Goal: Task Accomplishment & Management: Manage account settings

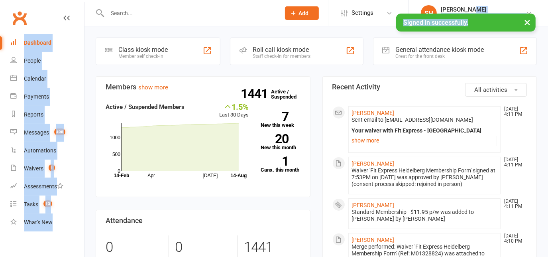
drag, startPoint x: 497, startPoint y: 17, endPoint x: 488, endPoint y: 3, distance: 16.9
click at [488, 3] on li "SH Skyler Harasek Fit Express - Heidelberg Signed in as: Fit Express - Heidelbe…" at bounding box center [479, 13] width 140 height 26
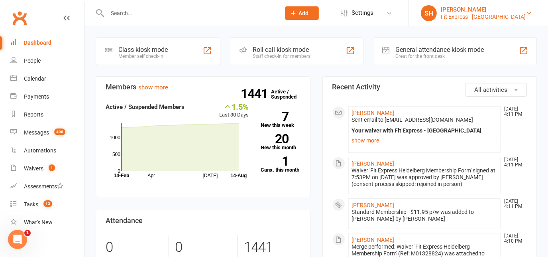
click at [474, 7] on div "[PERSON_NAME]" at bounding box center [483, 9] width 85 height 7
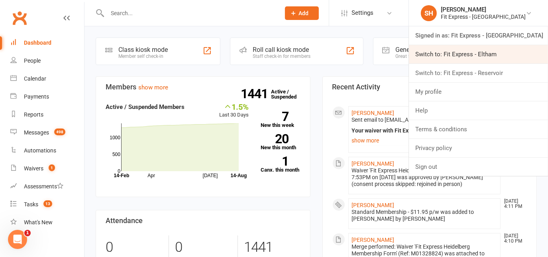
click at [479, 55] on link "Switch to: Fit Express - Eltham" at bounding box center [478, 54] width 139 height 18
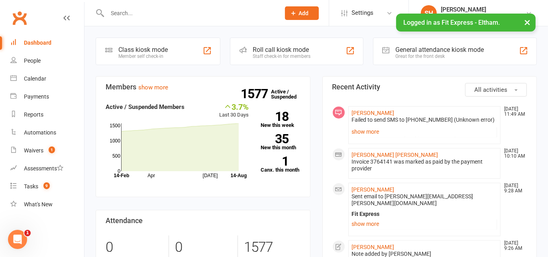
click at [263, 11] on input "text" at bounding box center [190, 13] width 170 height 11
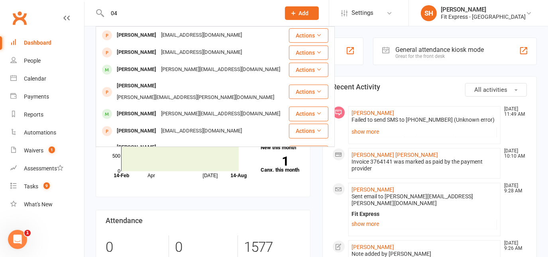
type input "0"
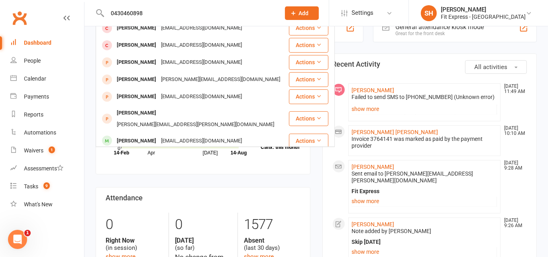
scroll to position [23, 0]
type input "0"
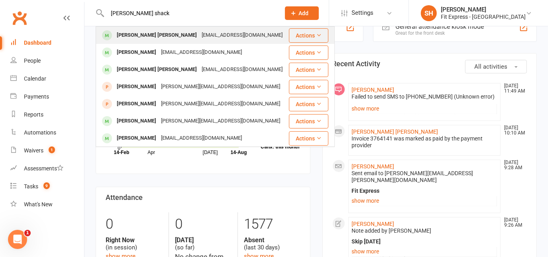
type input "cooper shack"
click at [195, 29] on div "Cooper Shackleton coopershack@icloud.com" at bounding box center [192, 35] width 192 height 16
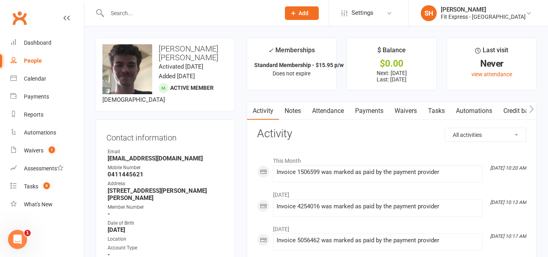
click at [295, 110] on link "Notes" at bounding box center [293, 111] width 28 height 18
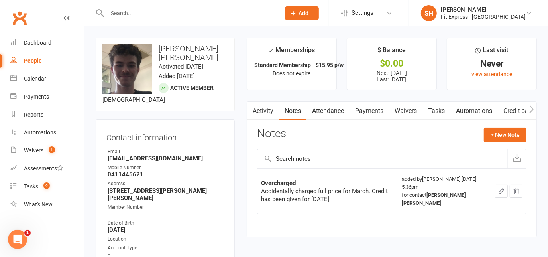
click at [24, 10] on link "Clubworx" at bounding box center [20, 18] width 20 height 20
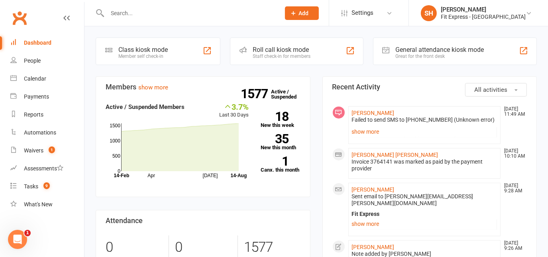
click at [133, 13] on input "text" at bounding box center [190, 13] width 170 height 11
click at [115, 16] on input "text" at bounding box center [190, 13] width 170 height 11
click at [128, 10] on input "text" at bounding box center [190, 13] width 170 height 11
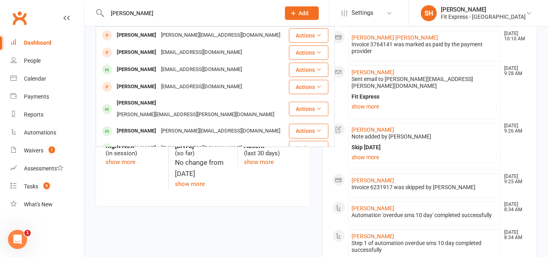
drag, startPoint x: 145, startPoint y: 14, endPoint x: 40, endPoint y: -5, distance: 106.9
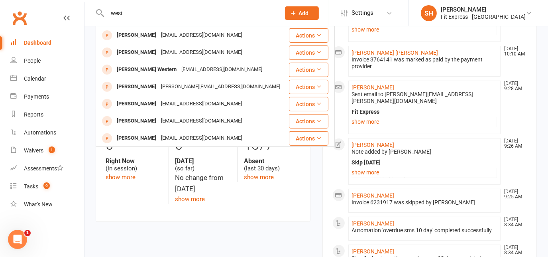
scroll to position [102, 0]
type input "w"
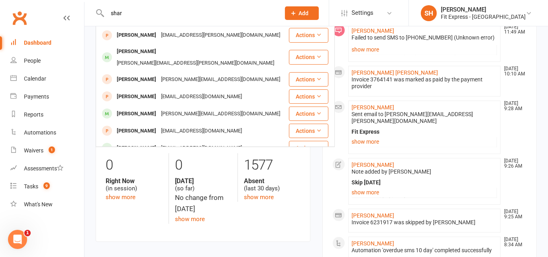
scroll to position [129, 0]
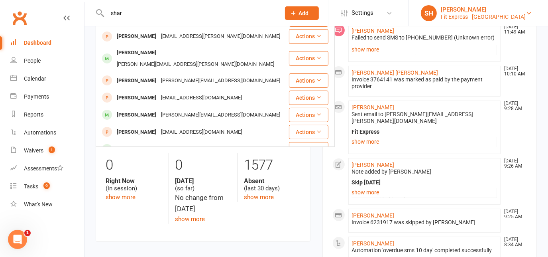
type input "shar"
click at [492, 16] on div "Fit Express - Eltham" at bounding box center [483, 16] width 85 height 7
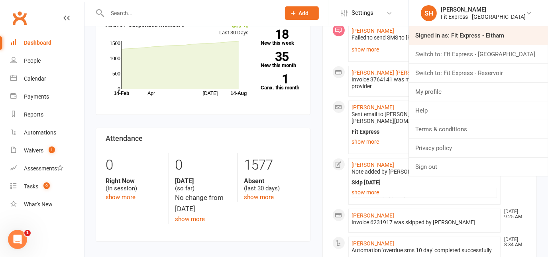
click at [474, 40] on link "Signed in as: Fit Express - Eltham" at bounding box center [478, 35] width 139 height 18
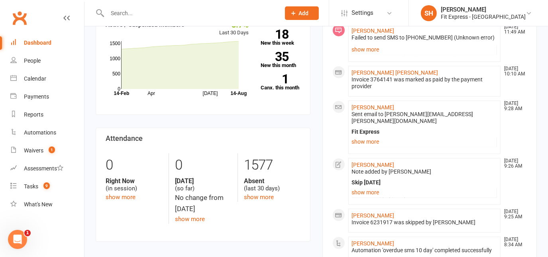
click at [474, 40] on div "Failed to send SMS to 0426959591 (Unknown error) Your account is overdue.Please…" at bounding box center [424, 44] width 145 height 21
drag, startPoint x: 474, startPoint y: 41, endPoint x: 468, endPoint y: 10, distance: 31.7
click at [468, 10] on div "[PERSON_NAME]" at bounding box center [483, 9] width 85 height 7
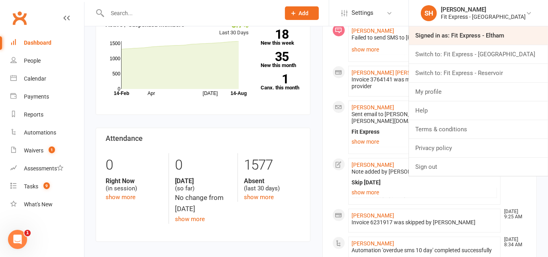
click at [499, 31] on link "Signed in as: Fit Express - Eltham" at bounding box center [478, 35] width 139 height 18
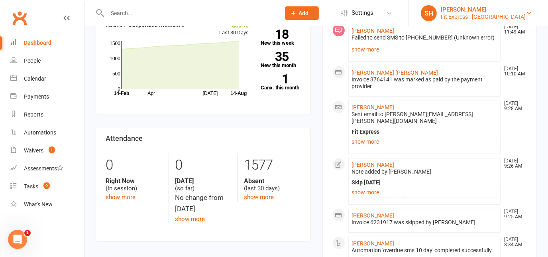
click at [491, 19] on div "Fit Express - Eltham" at bounding box center [483, 16] width 85 height 7
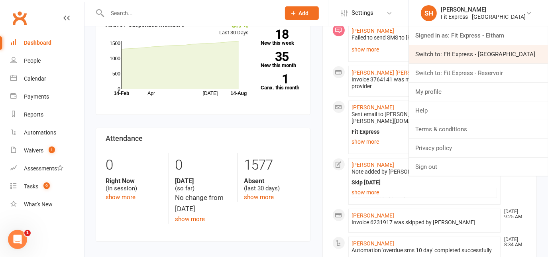
click at [485, 47] on link "Switch to: Fit Express - [GEOGRAPHIC_DATA]" at bounding box center [478, 54] width 139 height 18
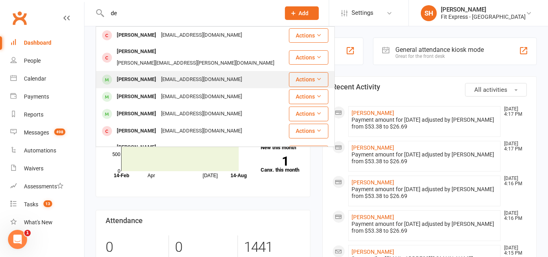
type input "d"
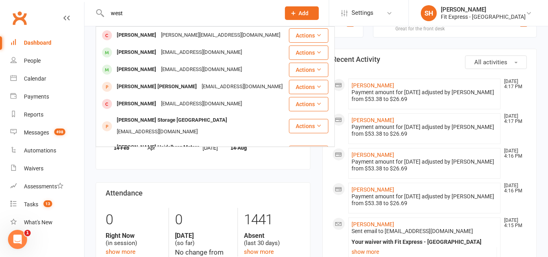
drag, startPoint x: 126, startPoint y: 18, endPoint x: 83, endPoint y: 14, distance: 43.6
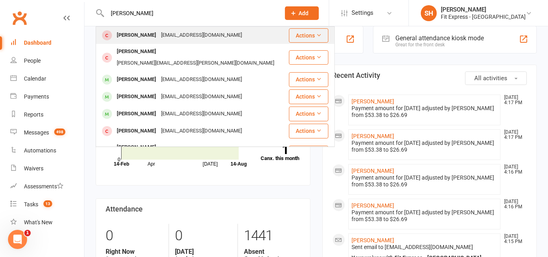
type input "dempsey"
click at [143, 39] on div "Dempsey Imlach Lima" at bounding box center [136, 35] width 44 height 12
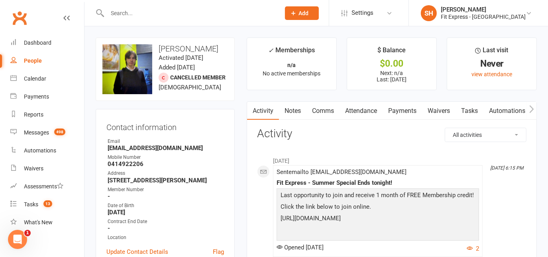
click at [163, 17] on input "text" at bounding box center [190, 13] width 170 height 11
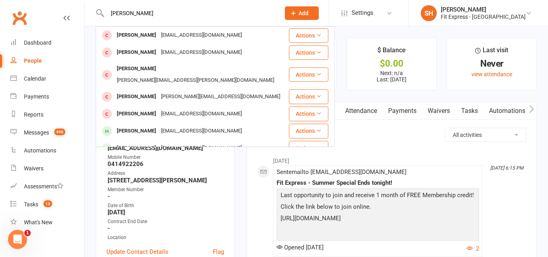
drag, startPoint x: 154, startPoint y: 15, endPoint x: 77, endPoint y: 6, distance: 77.9
click at [77, 2] on header "dempsey west Dempsey Imlach Lima thatgirlkal@gmail.com Actions Courteney Westaw…" at bounding box center [274, 2] width 548 height 0
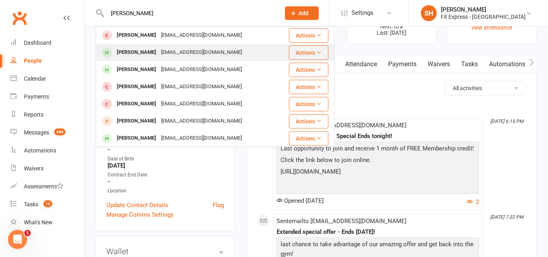
scroll to position [43, 0]
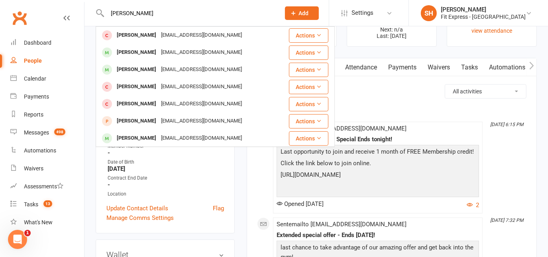
type input "sharyn"
click at [482, 14] on div "Fit Express - Heidelberg" at bounding box center [483, 16] width 85 height 7
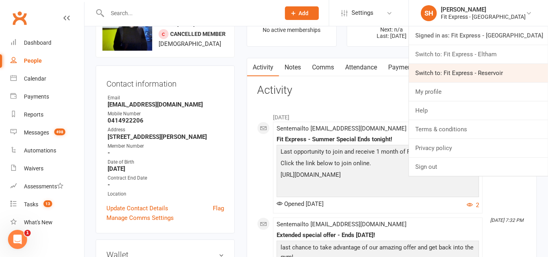
click at [490, 66] on link "Switch to: Fit Express - Reservoir" at bounding box center [478, 73] width 139 height 18
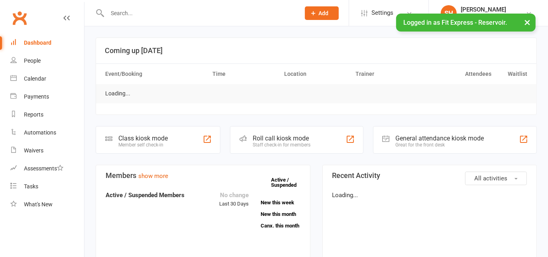
click at [206, 12] on input "text" at bounding box center [200, 13] width 190 height 11
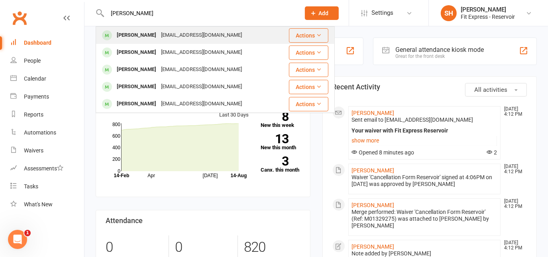
type input "[PERSON_NAME]"
click at [188, 35] on div "[EMAIL_ADDRESS][DOMAIN_NAME]" at bounding box center [202, 35] width 86 height 12
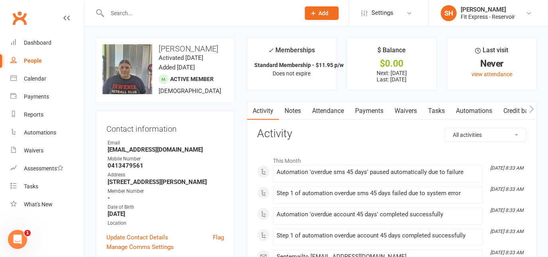
click at [301, 115] on link "Notes" at bounding box center [293, 111] width 28 height 18
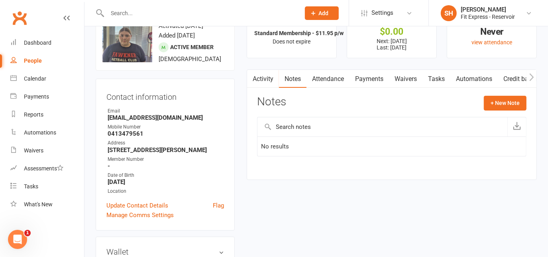
scroll to position [33, 0]
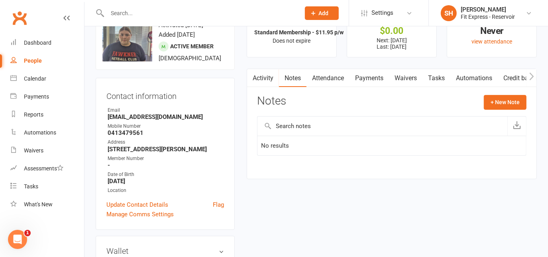
click at [368, 77] on link "Payments" at bounding box center [369, 78] width 39 height 18
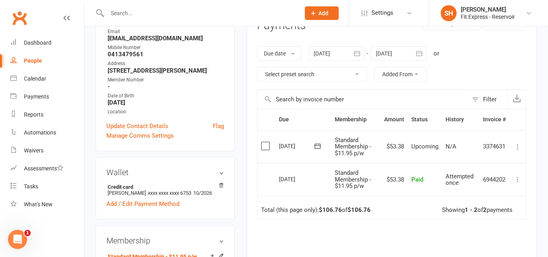
scroll to position [106, 0]
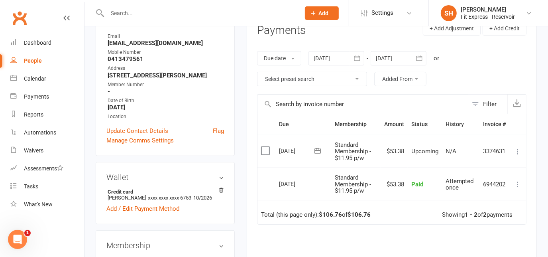
click at [357, 55] on icon "button" at bounding box center [357, 58] width 8 height 8
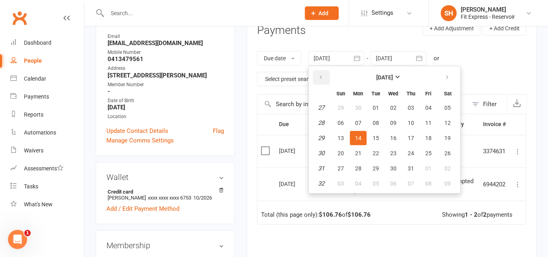
click at [320, 74] on icon "button" at bounding box center [321, 77] width 6 height 6
click at [343, 131] on button "09" at bounding box center [340, 138] width 17 height 14
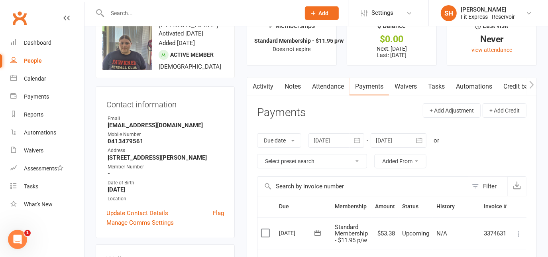
scroll to position [24, 0]
click at [404, 86] on link "Waivers" at bounding box center [405, 87] width 33 height 18
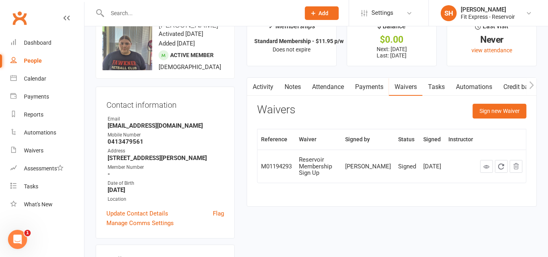
click at [370, 87] on link "Payments" at bounding box center [369, 87] width 39 height 18
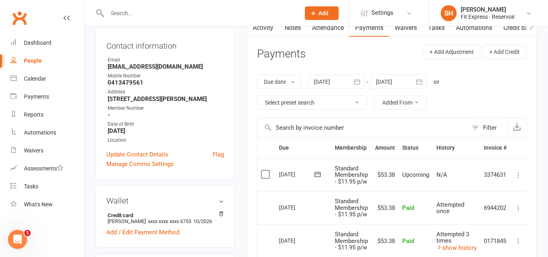
scroll to position [65, 0]
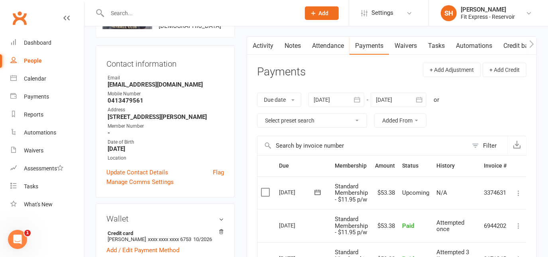
click at [362, 99] on button "button" at bounding box center [357, 99] width 14 height 14
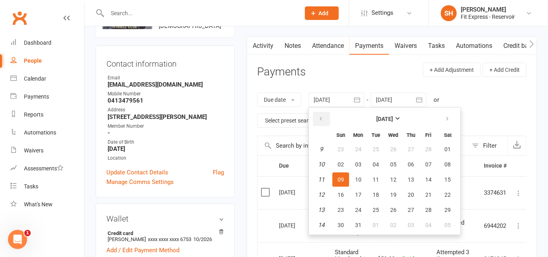
click at [319, 117] on icon "button" at bounding box center [321, 119] width 6 height 6
click at [340, 161] on span "08" at bounding box center [341, 164] width 6 height 6
type input "08 Dec 2024"
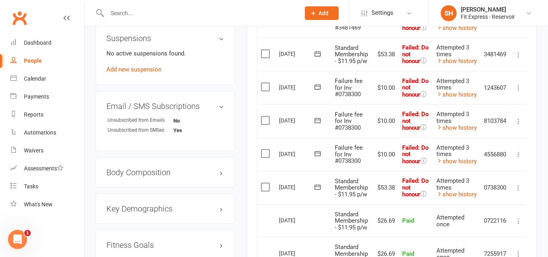
scroll to position [479, 0]
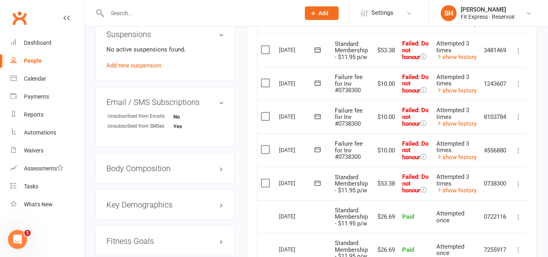
click at [12, 20] on link "Clubworx" at bounding box center [20, 18] width 20 height 20
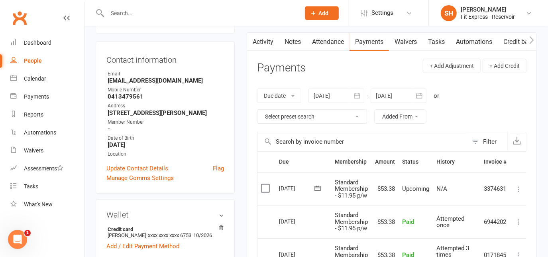
scroll to position [30, 0]
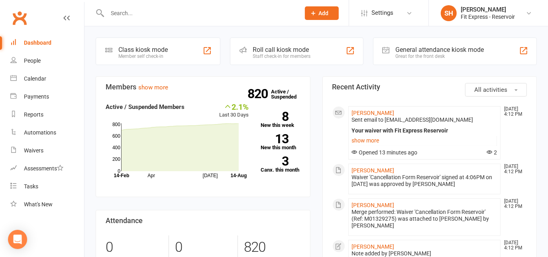
click at [22, 22] on link "Clubworx" at bounding box center [20, 18] width 20 height 20
click at [497, 18] on div "Fit Express - Reservoir" at bounding box center [488, 16] width 54 height 7
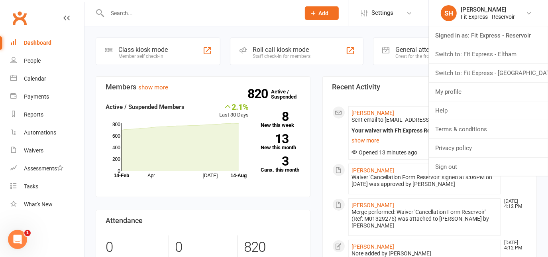
click at [169, 9] on input "text" at bounding box center [200, 13] width 190 height 11
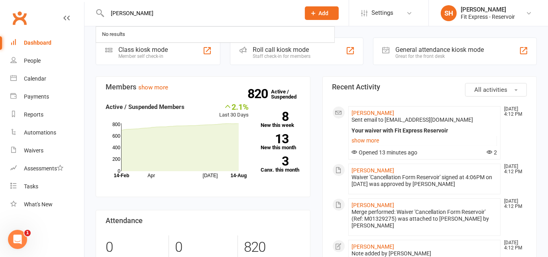
type input "dempsey west"
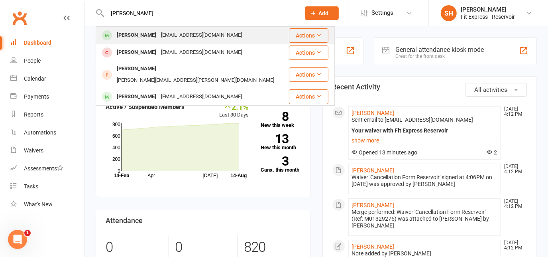
click at [173, 29] on div "Dempseywest4007@gmail.com" at bounding box center [202, 35] width 86 height 12
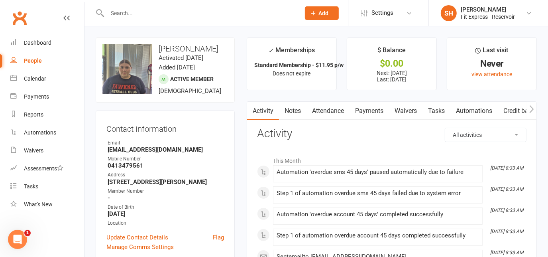
click at [304, 110] on link "Notes" at bounding box center [293, 111] width 28 height 18
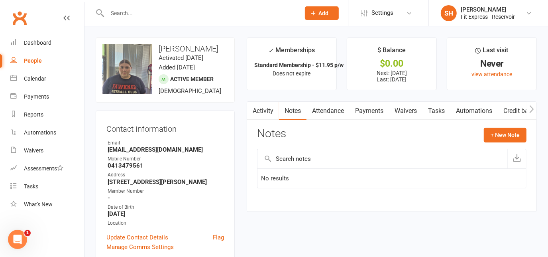
click at [358, 113] on link "Payments" at bounding box center [369, 111] width 39 height 18
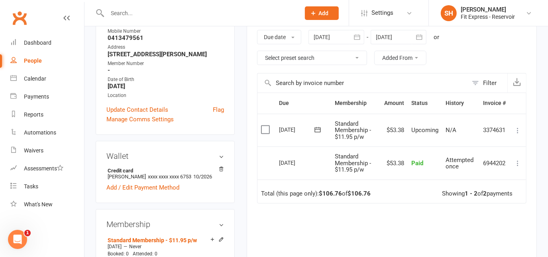
scroll to position [128, 0]
click at [356, 32] on icon "button" at bounding box center [357, 36] width 8 height 8
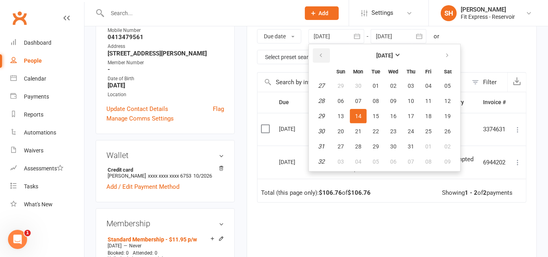
click at [322, 54] on icon "button" at bounding box center [321, 55] width 6 height 6
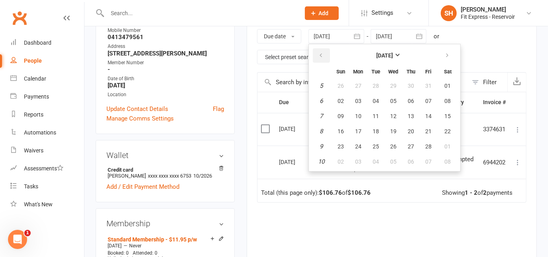
click at [322, 54] on icon "button" at bounding box center [321, 55] width 6 height 6
click at [340, 100] on span "03" at bounding box center [341, 101] width 6 height 6
type input "03 Nov 2024"
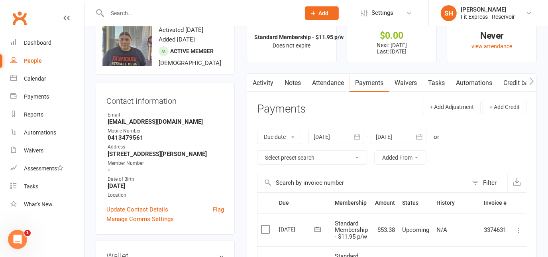
scroll to position [0, 0]
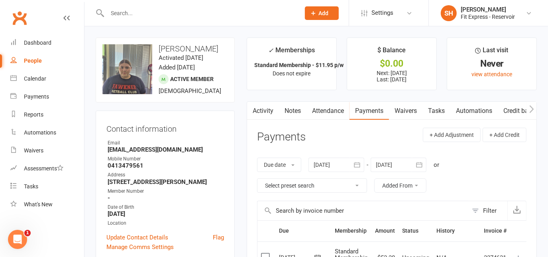
click at [404, 108] on link "Waivers" at bounding box center [405, 111] width 33 height 18
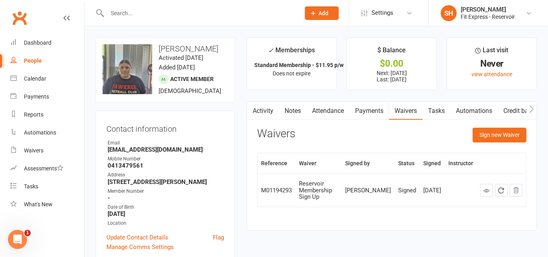
click at [482, 4] on li "SH Skyler Harasek Fit Express - Reservoir Signed in as: Fit Express - Reservoir…" at bounding box center [488, 13] width 120 height 26
click at [485, 11] on div "[PERSON_NAME]" at bounding box center [488, 9] width 54 height 7
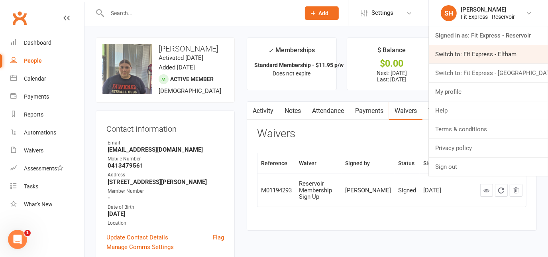
click at [486, 57] on link "Switch to: Fit Express - Eltham" at bounding box center [488, 54] width 119 height 18
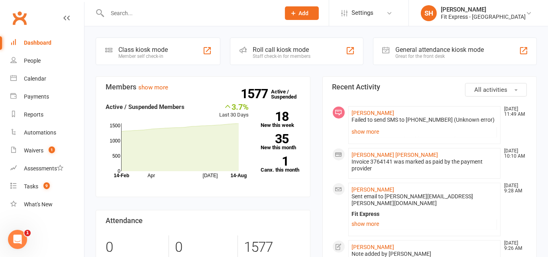
click at [27, 16] on link "Clubworx" at bounding box center [20, 18] width 20 height 20
click at [494, 16] on div "Fit Express - [GEOGRAPHIC_DATA]" at bounding box center [483, 16] width 85 height 7
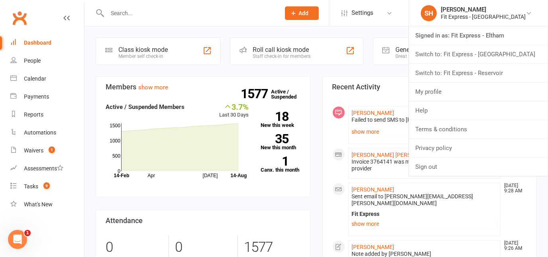
click at [160, 19] on div at bounding box center [185, 13] width 179 height 26
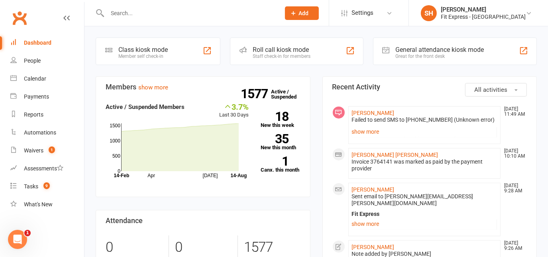
click at [155, 17] on input "text" at bounding box center [190, 13] width 170 height 11
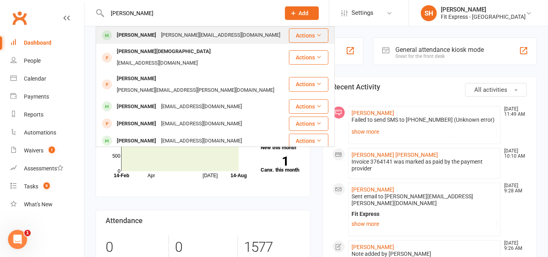
type input "[PERSON_NAME]"
click at [171, 28] on div "[PERSON_NAME] [PERSON_NAME][EMAIL_ADDRESS][DOMAIN_NAME]" at bounding box center [192, 35] width 192 height 16
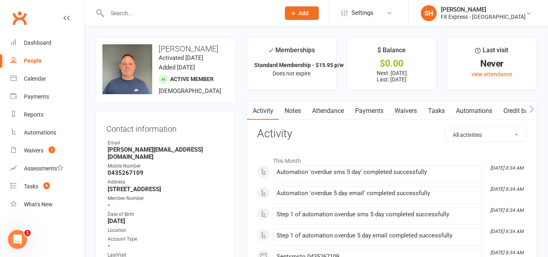
click at [357, 110] on link "Payments" at bounding box center [369, 111] width 39 height 18
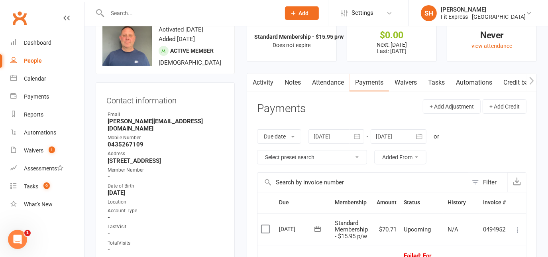
scroll to position [29, 0]
click at [360, 134] on icon "button" at bounding box center [357, 135] width 6 height 5
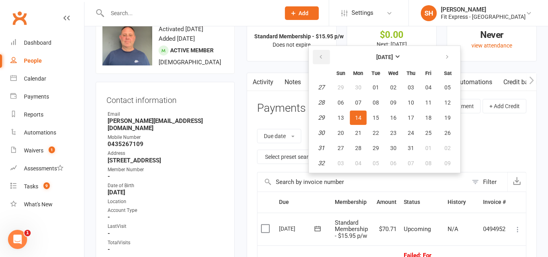
click at [324, 52] on button "button" at bounding box center [321, 57] width 17 height 14
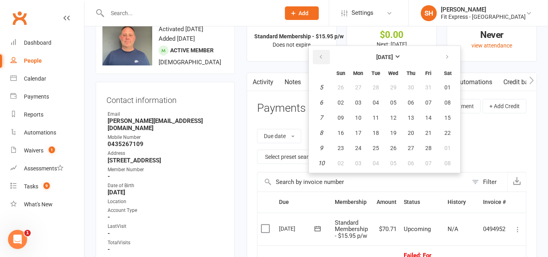
click at [324, 52] on button "button" at bounding box center [321, 57] width 17 height 14
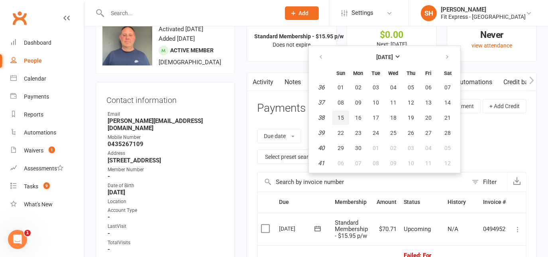
click at [336, 116] on button "15" at bounding box center [340, 117] width 17 height 14
type input "[DATE]"
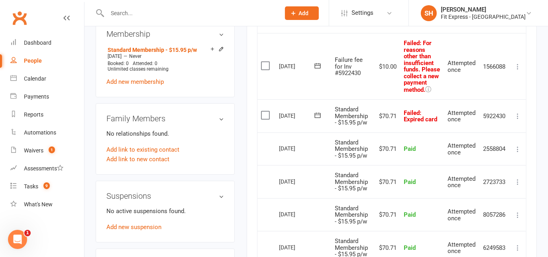
scroll to position [373, 0]
click at [517, 120] on icon at bounding box center [518, 116] width 8 height 8
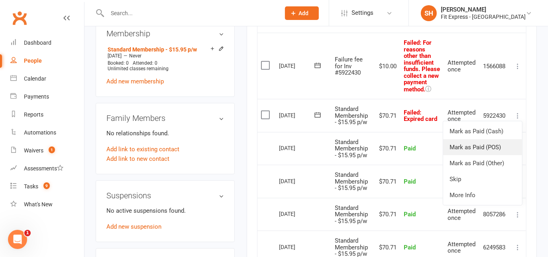
click at [487, 155] on link "Mark as Paid (POS)" at bounding box center [482, 147] width 79 height 16
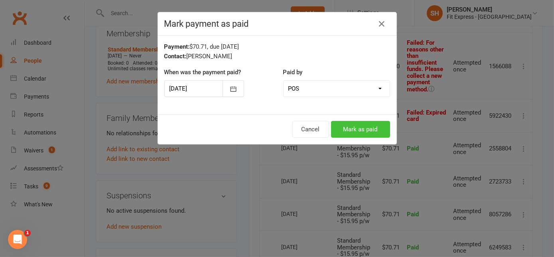
click at [365, 124] on button "Mark as paid" at bounding box center [360, 129] width 59 height 17
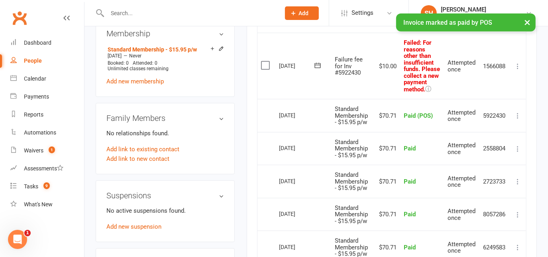
drag, startPoint x: 517, startPoint y: 132, endPoint x: 515, endPoint y: 107, distance: 24.5
click at [515, 107] on table "Due Contact Membership Amount Status History Invoice # Select this [DATE] [PERS…" at bounding box center [391, 149] width 269 height 605
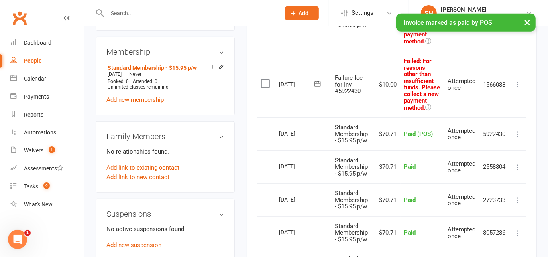
click at [519, 89] on button at bounding box center [518, 85] width 10 height 10
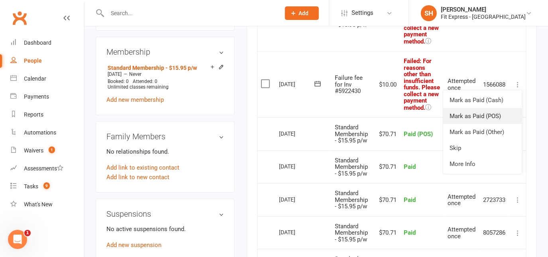
click at [483, 124] on link "Mark as Paid (POS)" at bounding box center [482, 116] width 79 height 16
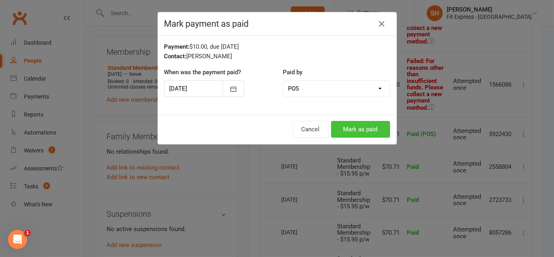
click at [357, 134] on button "Mark as paid" at bounding box center [360, 129] width 59 height 17
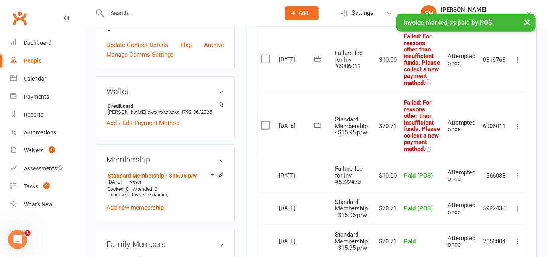
scroll to position [248, 0]
click at [519, 130] on icon at bounding box center [518, 126] width 8 height 8
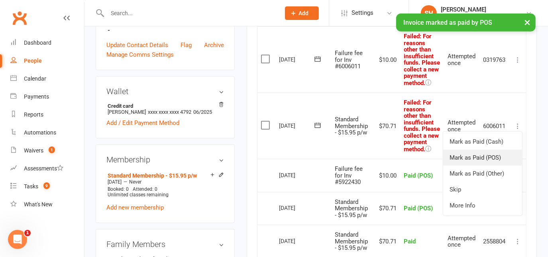
click at [477, 165] on link "Mark as Paid (POS)" at bounding box center [482, 157] width 79 height 16
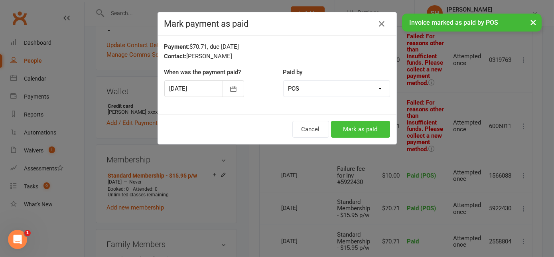
click at [380, 128] on button "Mark as paid" at bounding box center [360, 129] width 59 height 17
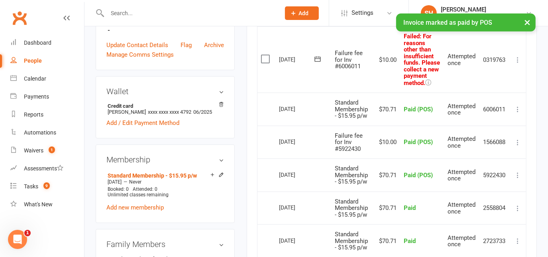
scroll to position [226, 0]
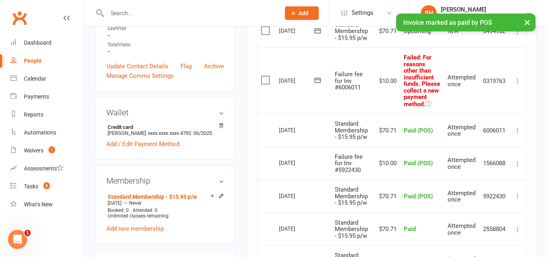
click at [516, 84] on icon at bounding box center [518, 81] width 8 height 8
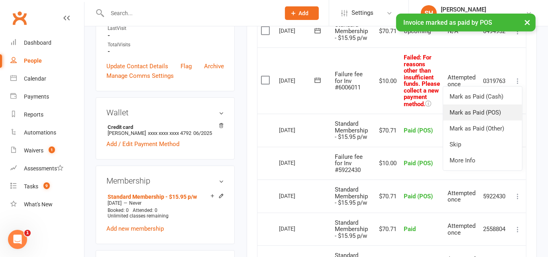
click at [487, 111] on link "Mark as Paid (POS)" at bounding box center [482, 112] width 79 height 16
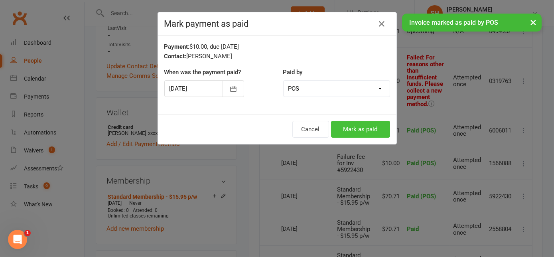
click at [380, 124] on button "Mark as paid" at bounding box center [360, 129] width 59 height 17
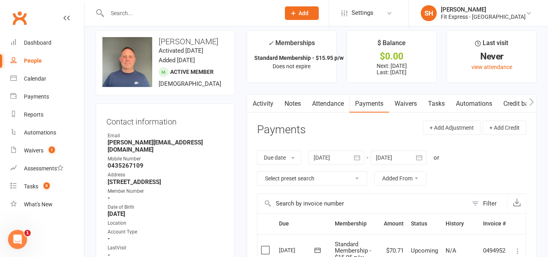
scroll to position [0, 0]
